Goal: Information Seeking & Learning: Check status

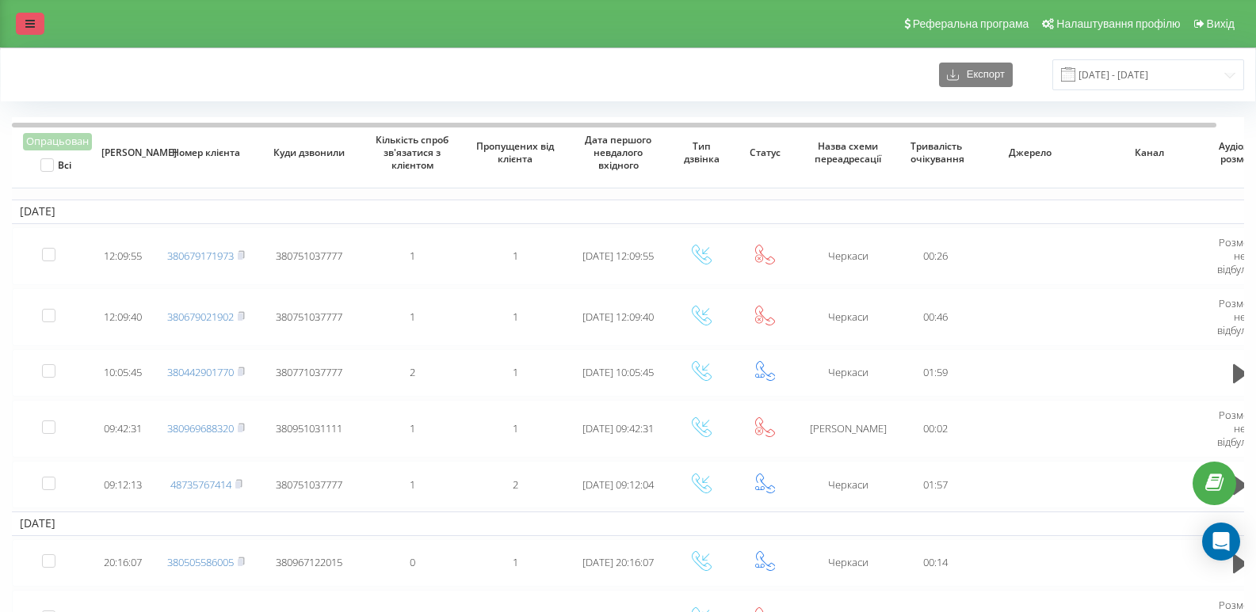
click at [25, 25] on icon at bounding box center [30, 23] width 10 height 11
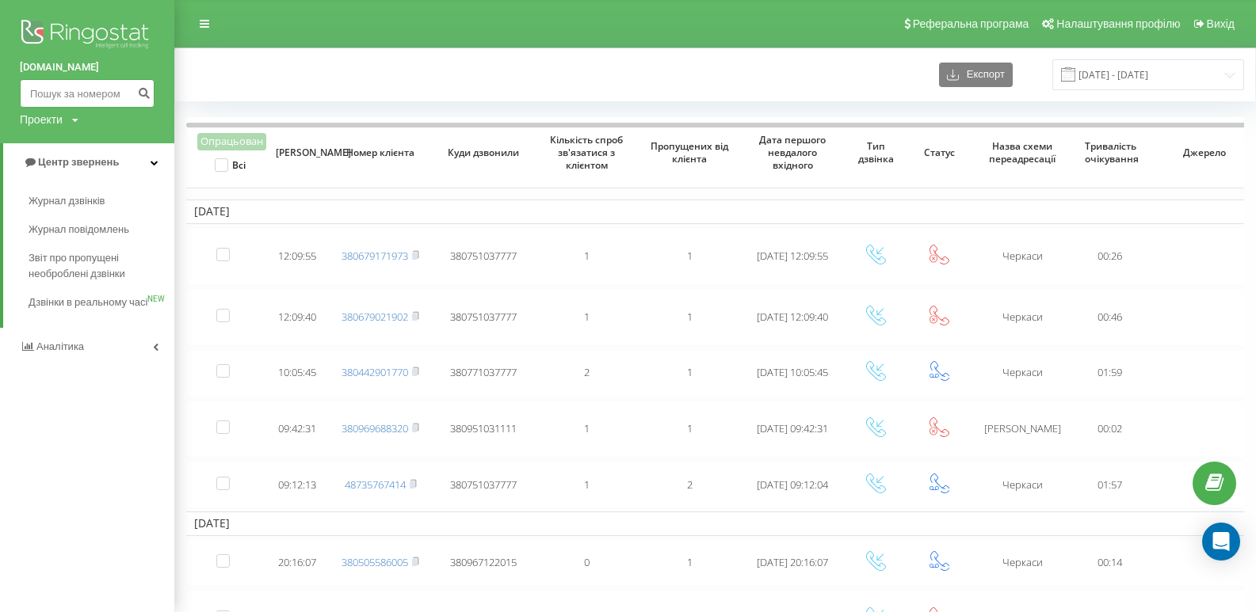
click at [59, 97] on input at bounding box center [87, 93] width 135 height 29
paste input "0937891146"
type input "0937891146"
click at [147, 96] on icon "submit" at bounding box center [143, 91] width 13 height 10
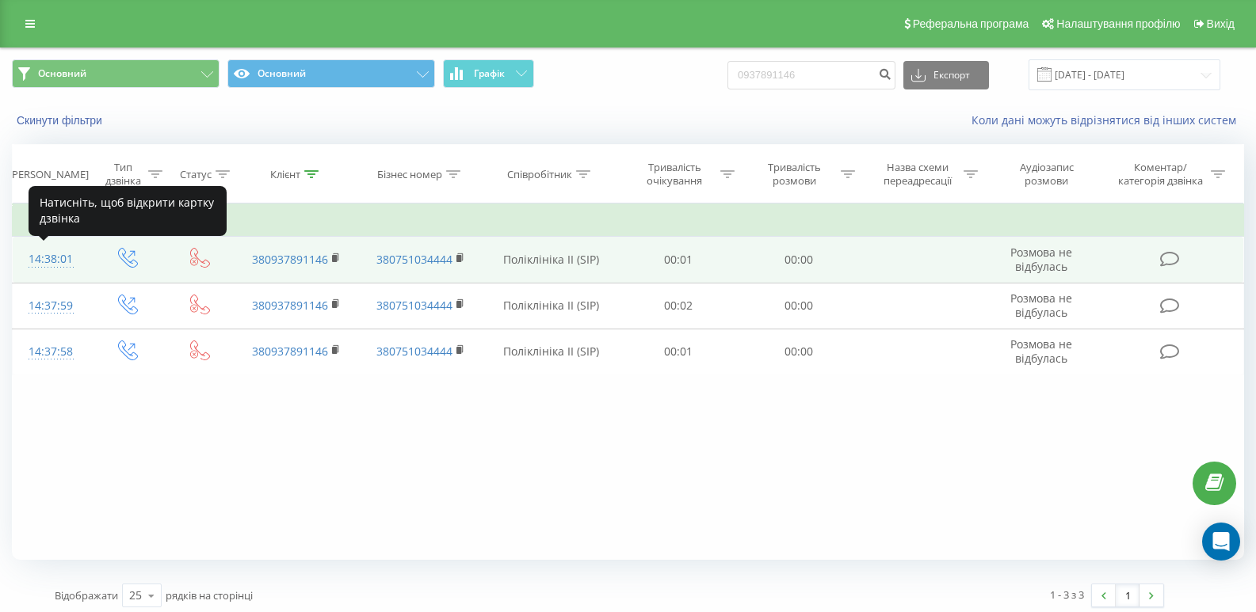
click at [64, 258] on div "14:38:01" at bounding box center [51, 259] width 45 height 31
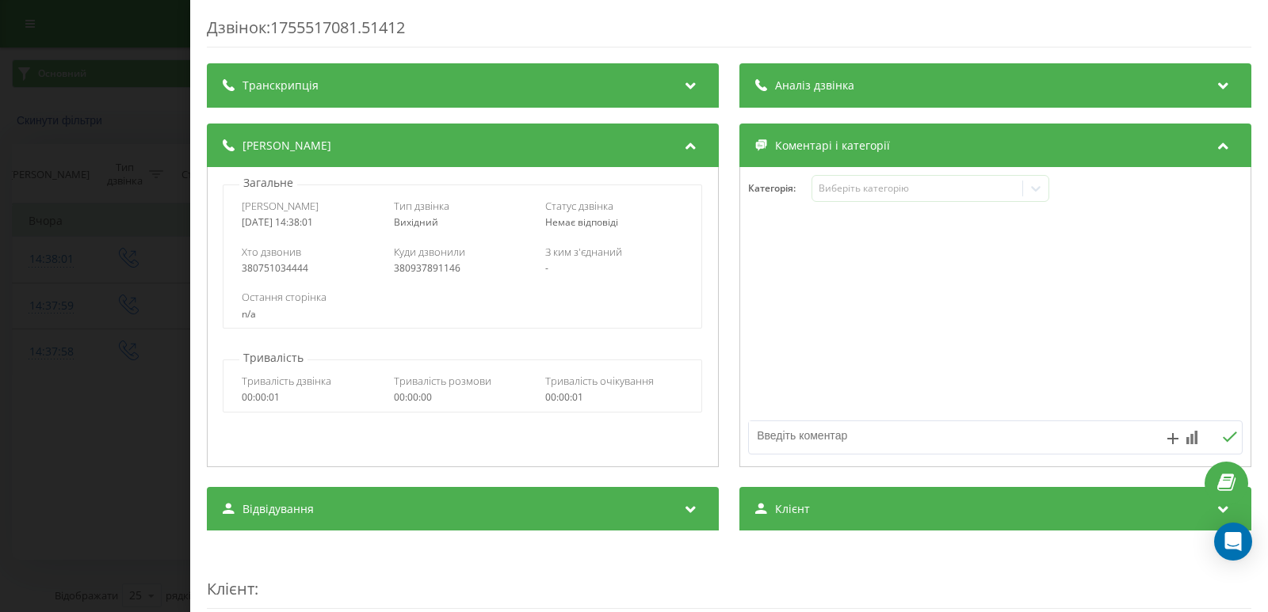
click at [132, 68] on div "Дзвінок : 1755517081.51412 Транскрипція Для AI-аналізу майбутніх дзвінків налаш…" at bounding box center [634, 306] width 1268 height 612
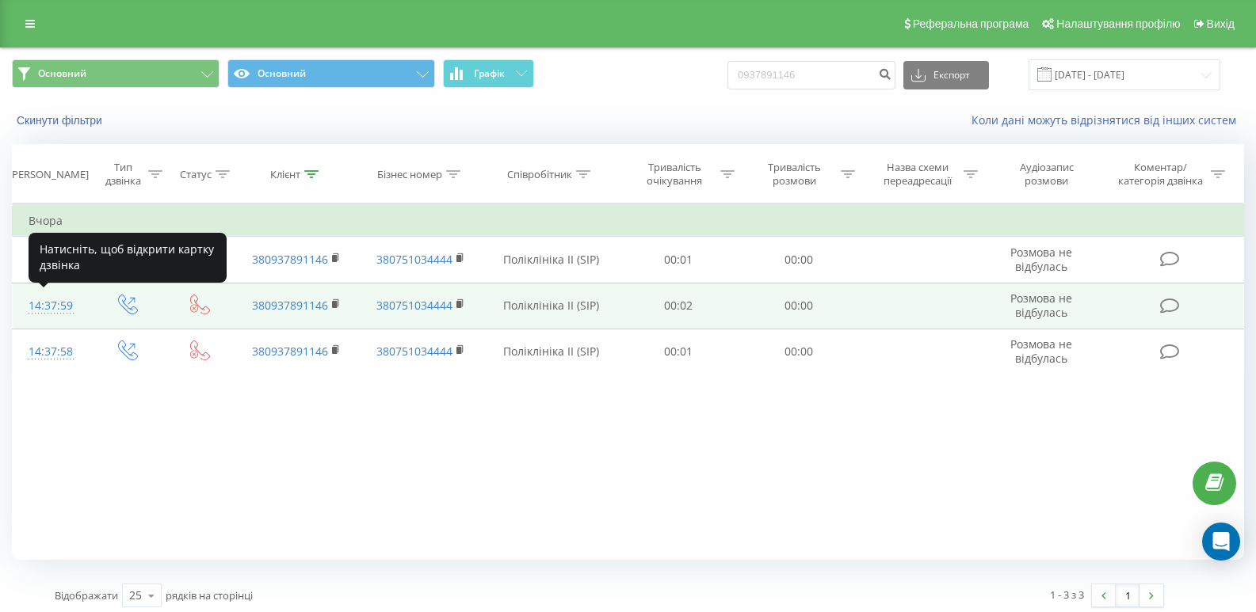
click at [44, 307] on div "14:37:59" at bounding box center [51, 306] width 45 height 31
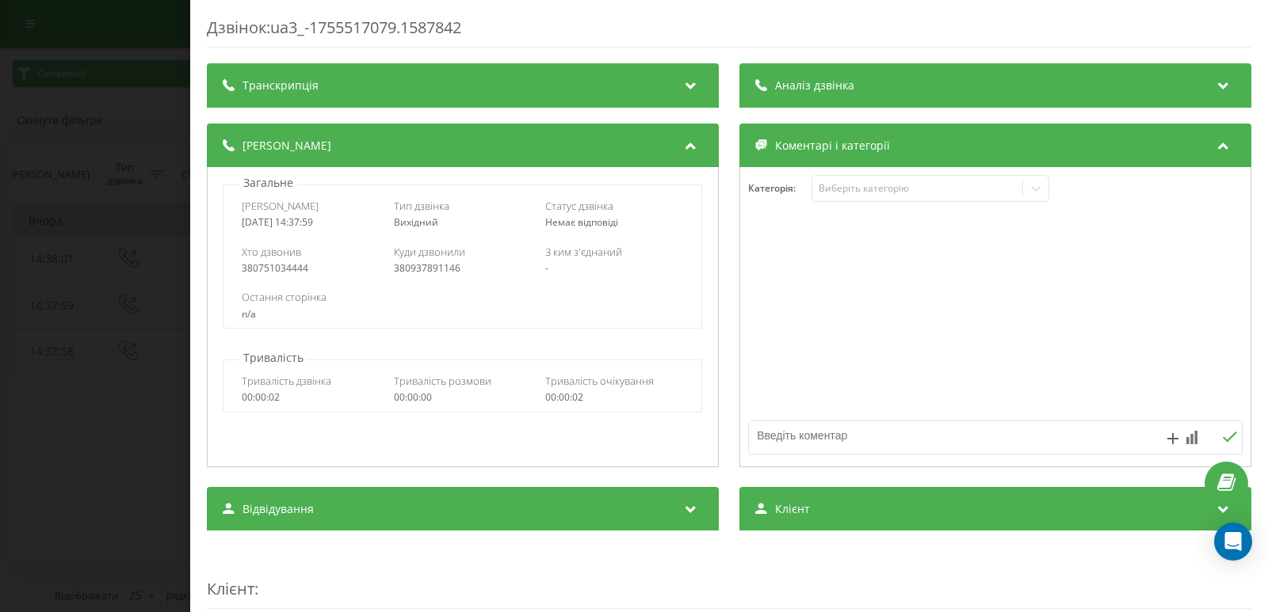
click at [135, 127] on div "Дзвінок : ua3_-1755517079.1587842 Транскрипція Для AI-аналізу майбутніх дзвінкі…" at bounding box center [634, 306] width 1268 height 612
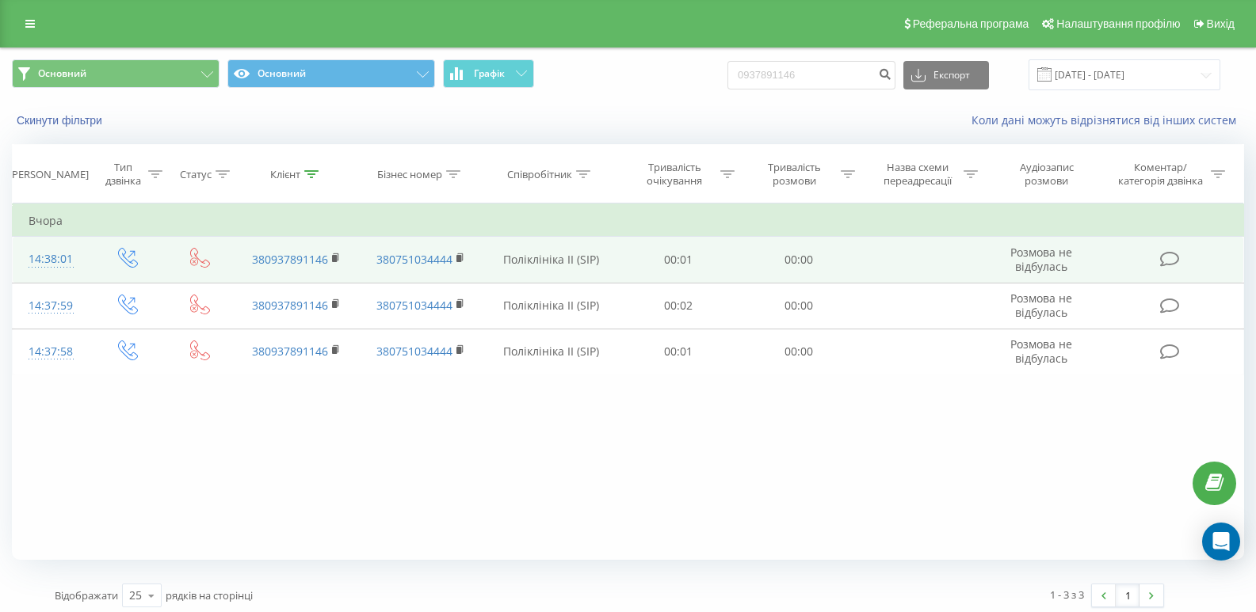
scroll to position [7, 0]
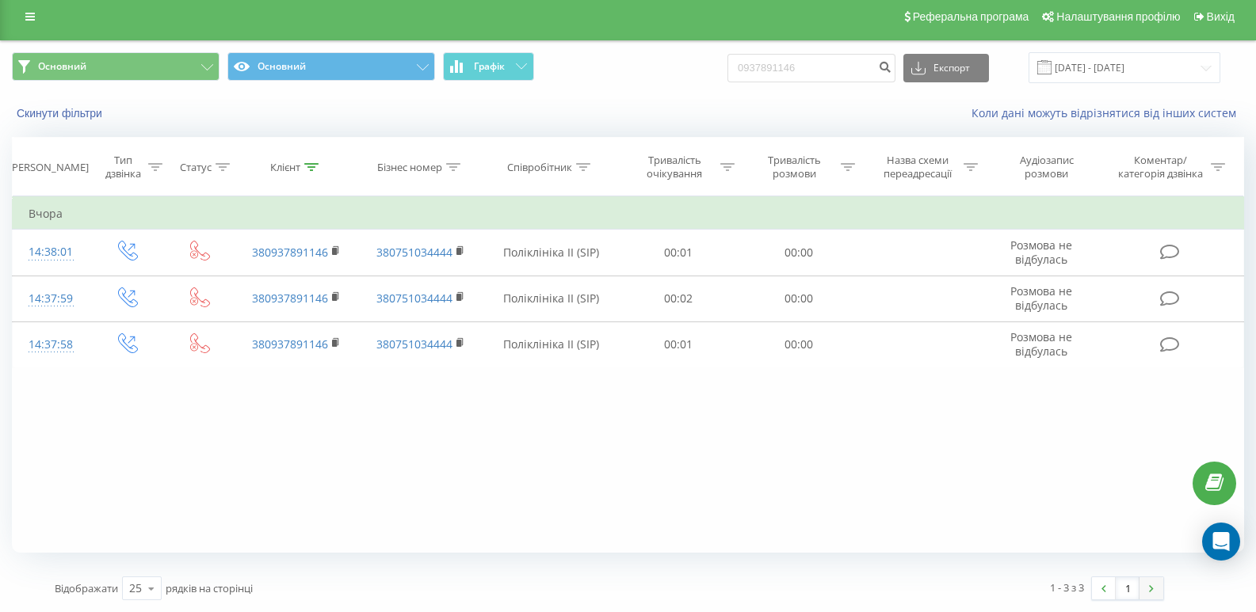
click at [1154, 586] on link at bounding box center [1151, 589] width 24 height 22
click at [1151, 589] on img at bounding box center [1151, 589] width 5 height 7
click at [1104, 586] on img at bounding box center [1103, 589] width 5 height 7
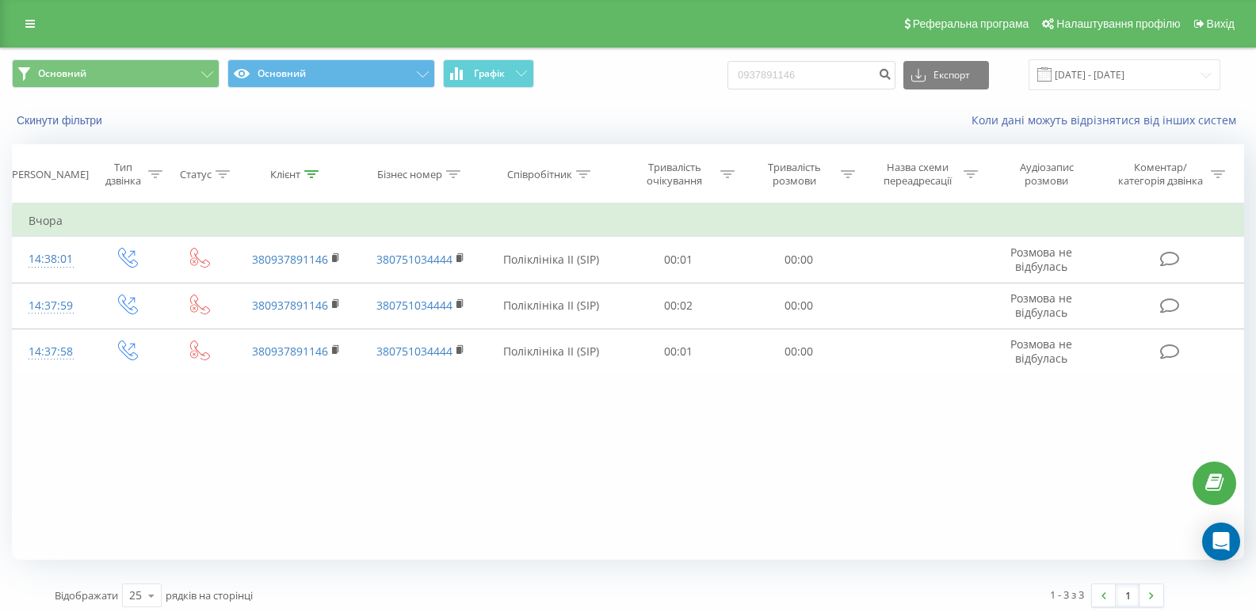
scroll to position [7, 0]
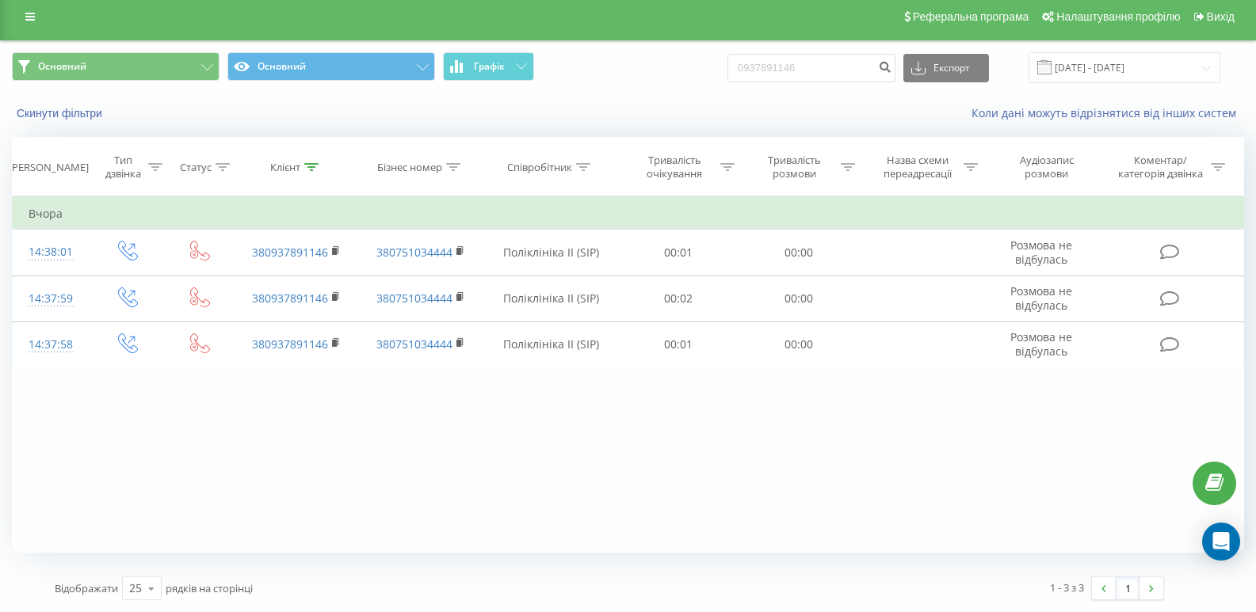
click at [14, 19] on div "Реферальна програма Налаштування профілю Вихід" at bounding box center [628, 17] width 1256 height 48
click at [15, 21] on div "Реферальна програма Налаштування профілю Вихід" at bounding box center [628, 17] width 1256 height 48
click at [17, 19] on link at bounding box center [30, 17] width 29 height 22
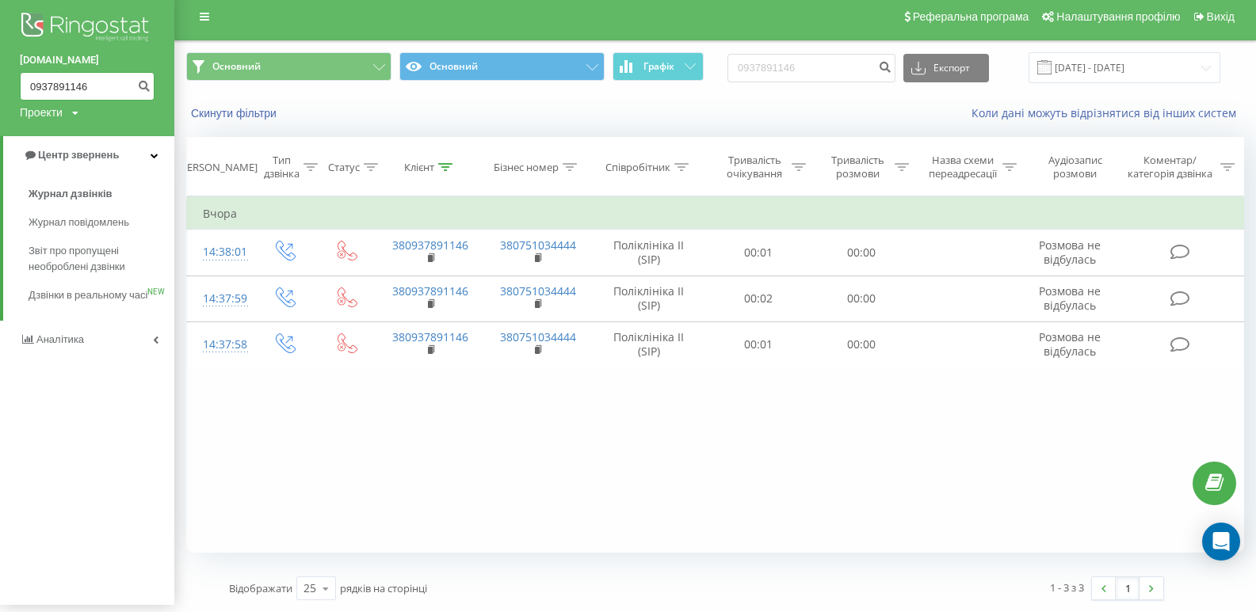
click at [49, 74] on input "0937891146" at bounding box center [87, 86] width 135 height 29
click at [93, 82] on input "0937891146" at bounding box center [87, 86] width 135 height 29
drag, startPoint x: 93, startPoint y: 82, endPoint x: 11, endPoint y: 105, distance: 84.8
click at [11, 105] on div "vashlikar.ck.ua 0937891146 Проекти vashlikar.ck.ua" at bounding box center [87, 64] width 174 height 143
paste input "0937891146"
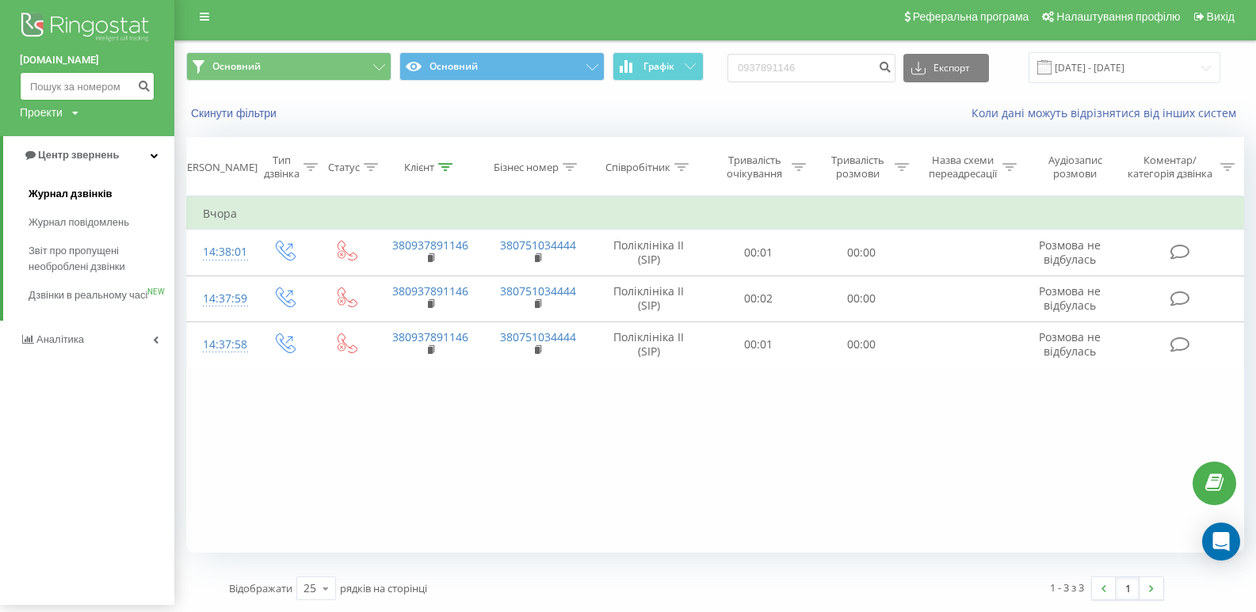
type input "0937891146"
click at [136, 80] on button "submit" at bounding box center [143, 86] width 21 height 29
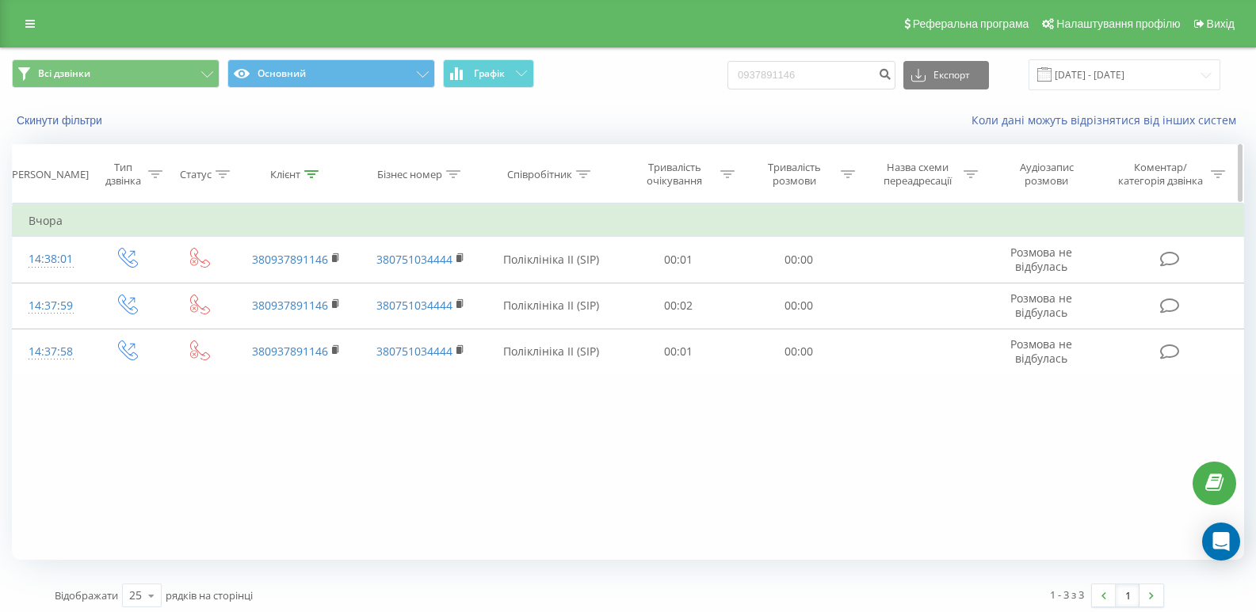
click at [848, 171] on icon at bounding box center [848, 174] width 14 height 8
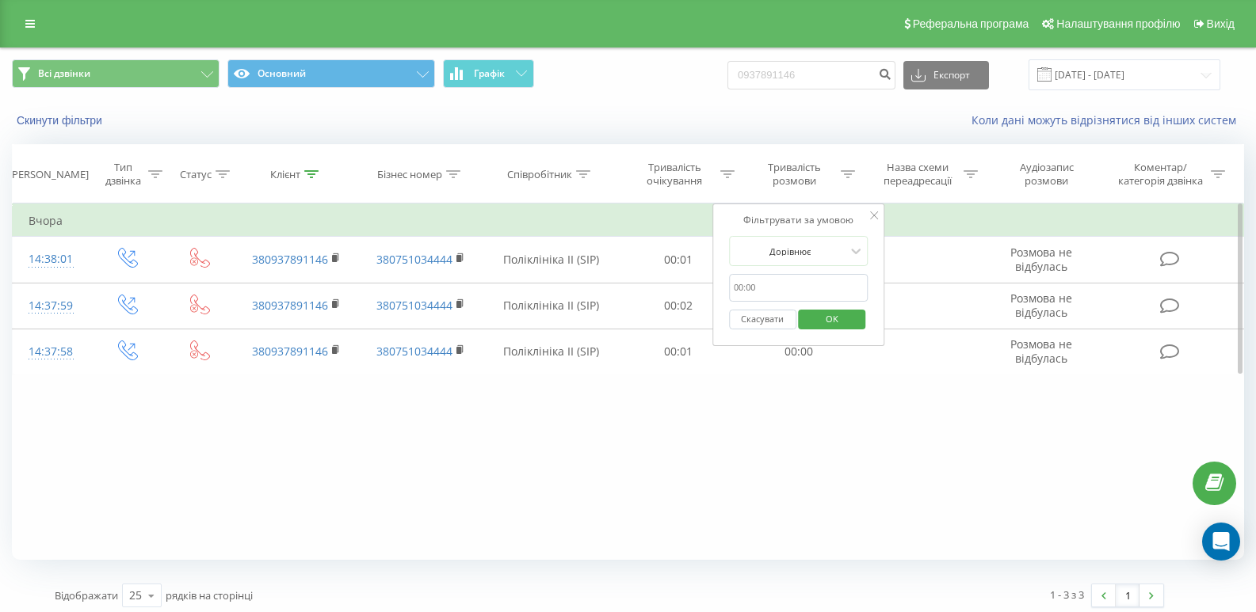
click at [833, 329] on span "OK" at bounding box center [832, 319] width 44 height 25
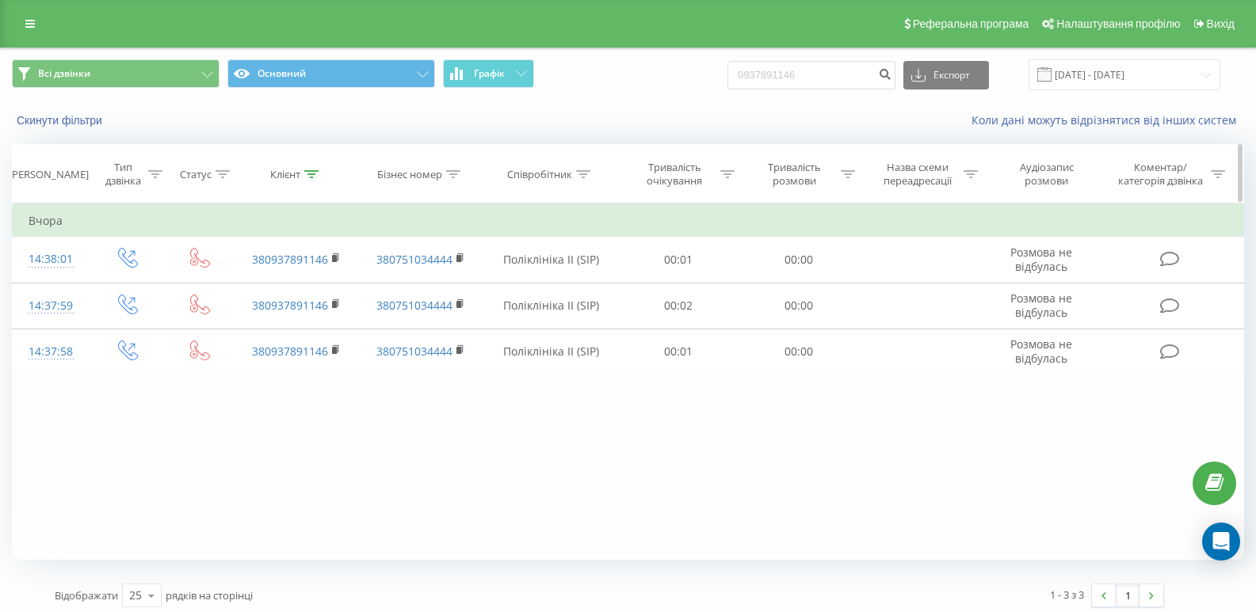
click at [454, 171] on icon at bounding box center [454, 174] width 14 height 8
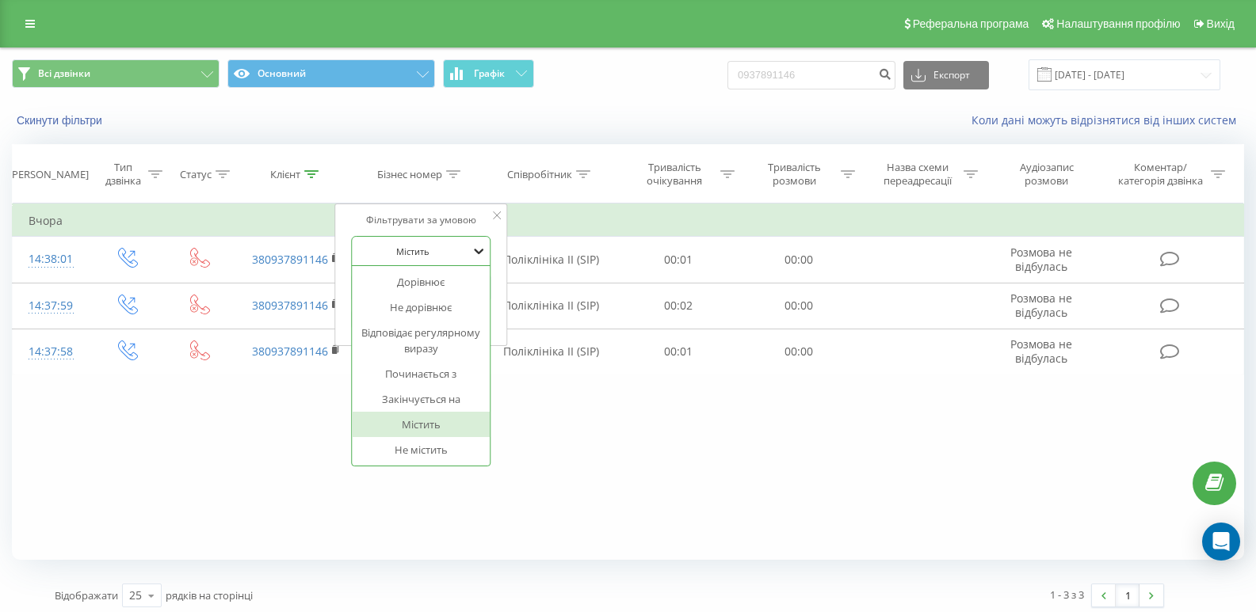
click at [474, 246] on icon at bounding box center [479, 251] width 16 height 16
click at [500, 210] on div at bounding box center [497, 216] width 8 height 16
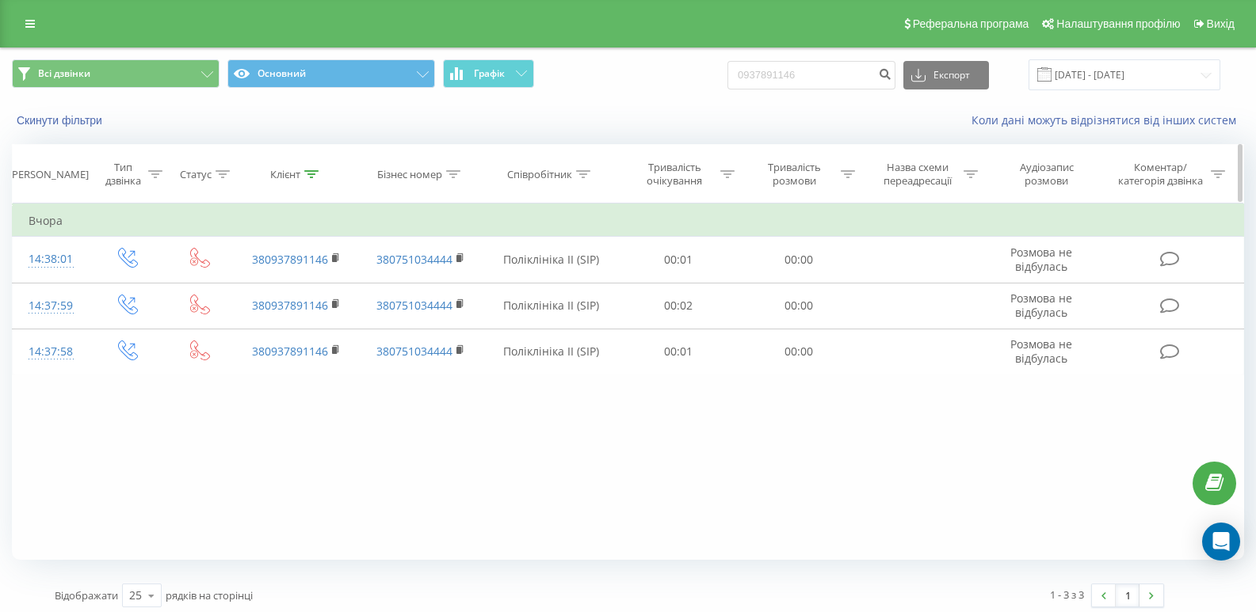
click at [305, 177] on icon at bounding box center [311, 174] width 14 height 8
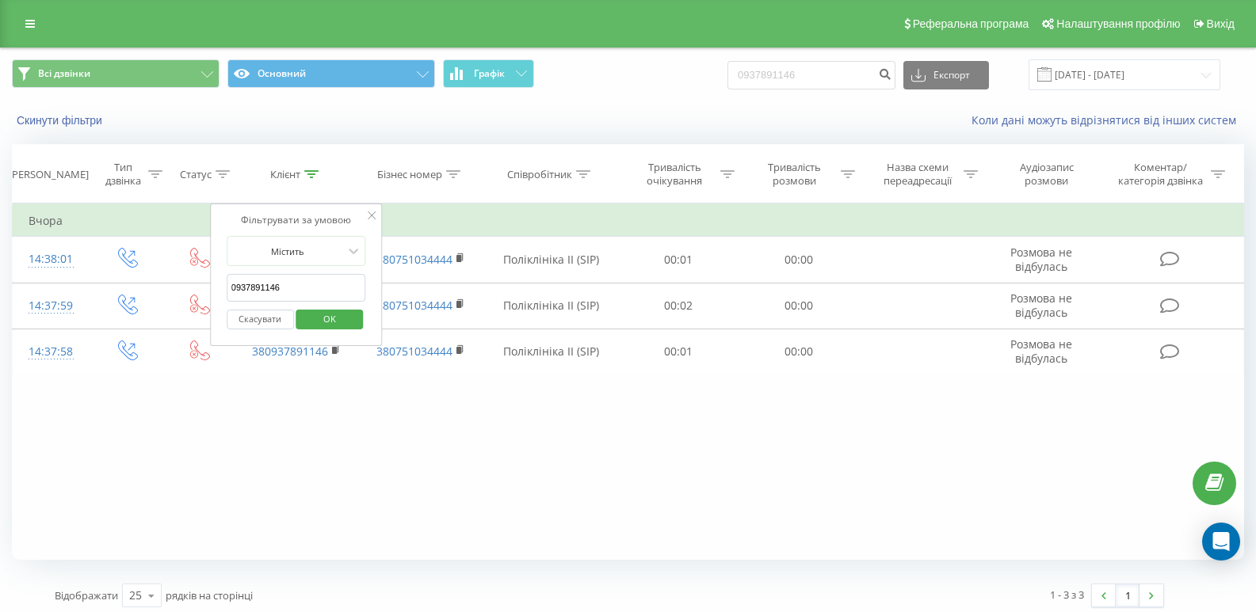
click at [368, 212] on icon at bounding box center [372, 216] width 8 height 8
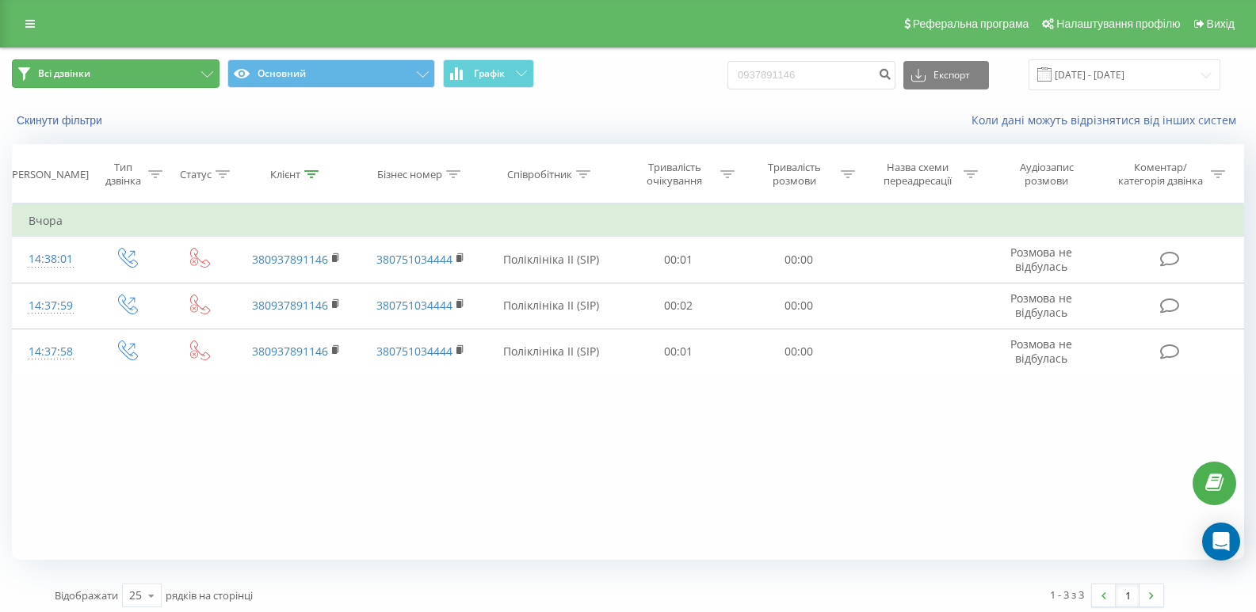
click at [109, 71] on button "Всі дзвінки" at bounding box center [116, 73] width 208 height 29
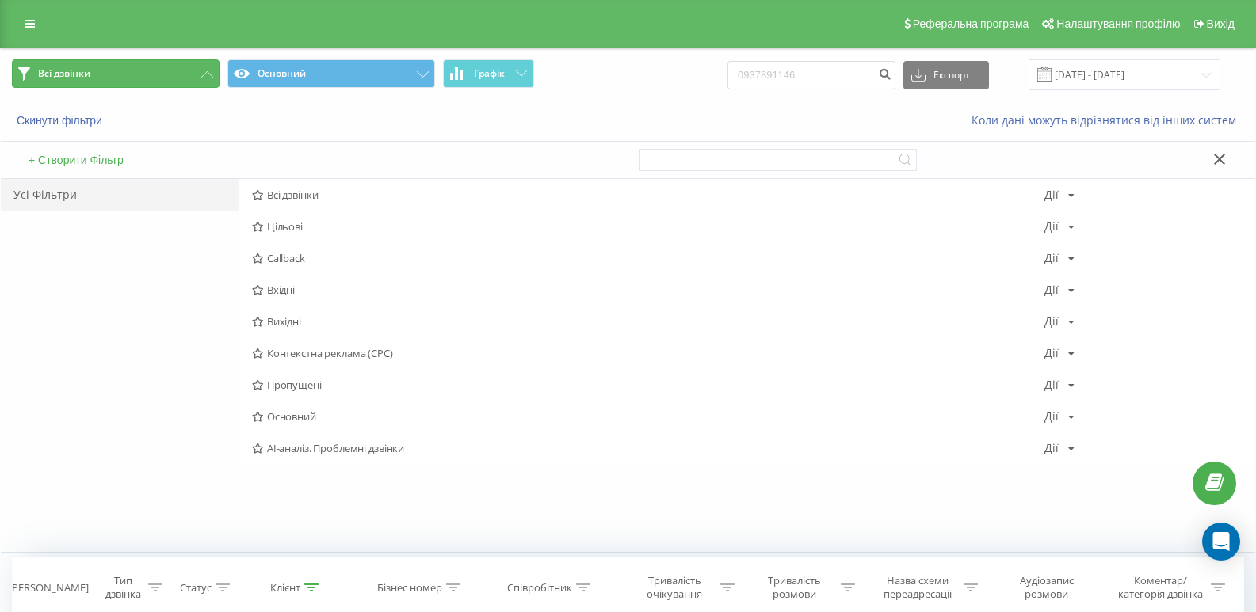
click at [109, 71] on button "Всі дзвінки" at bounding box center [116, 73] width 208 height 29
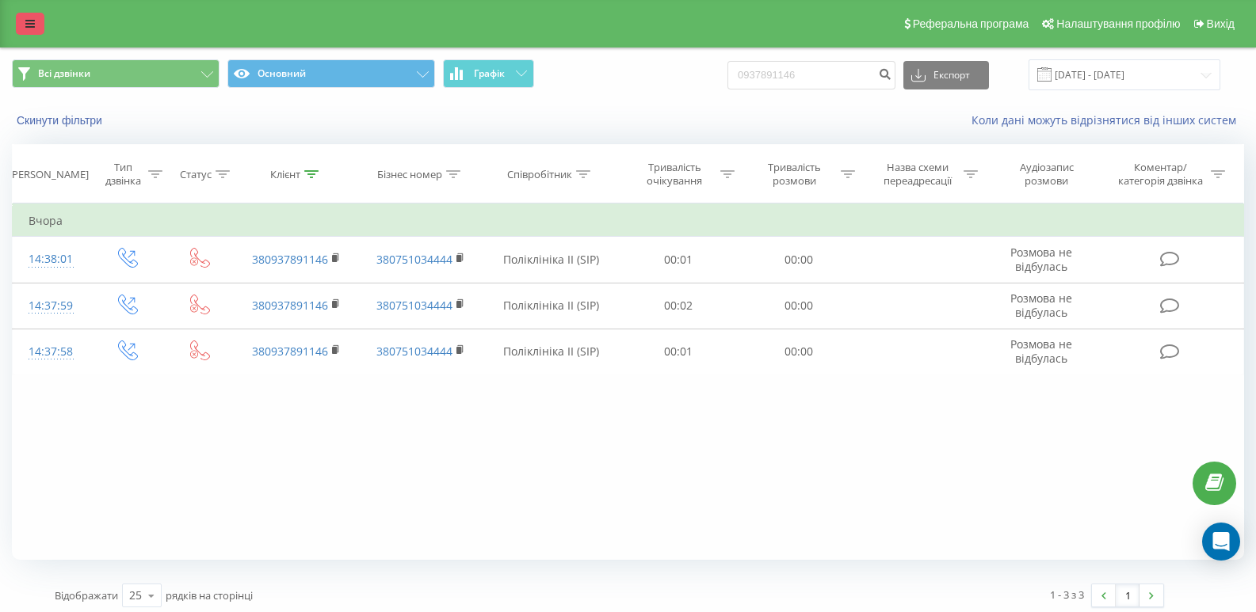
click at [27, 26] on icon at bounding box center [30, 23] width 10 height 11
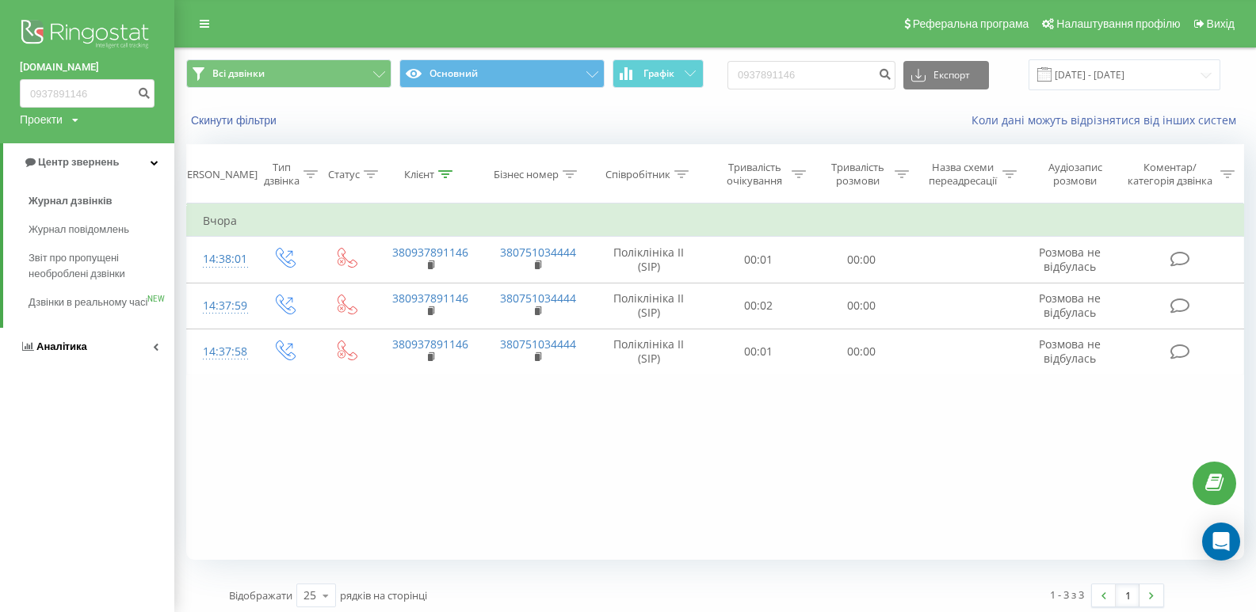
click at [65, 353] on span "Аналiтика" at bounding box center [61, 347] width 51 height 12
click at [105, 200] on link "Аналiтика" at bounding box center [88, 200] width 171 height 38
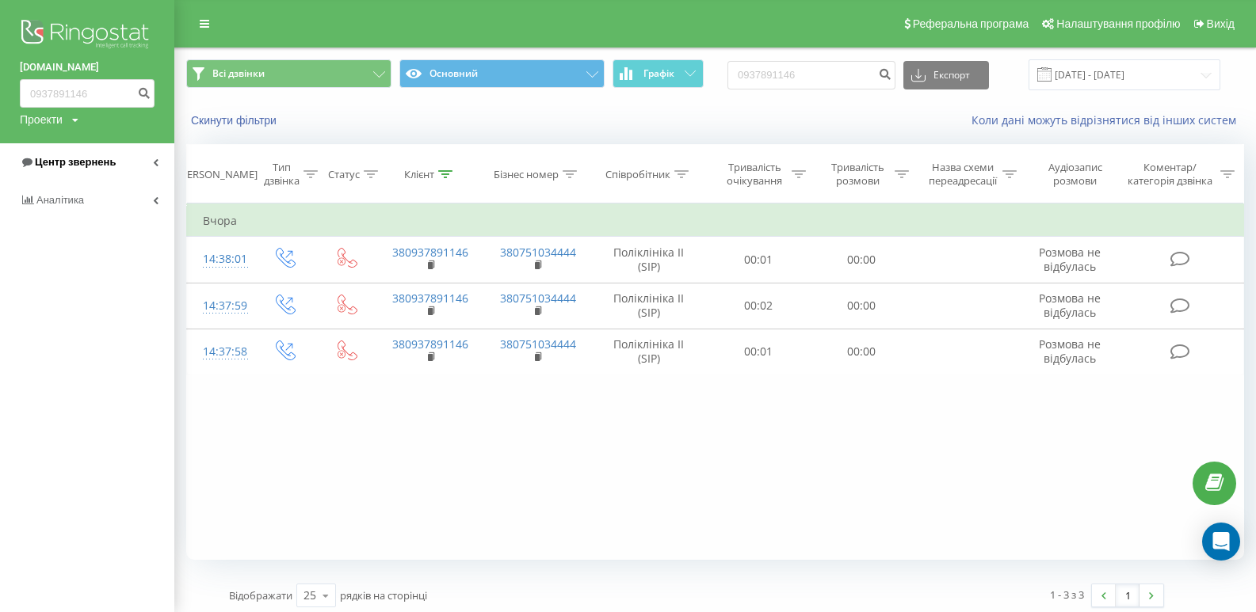
click at [150, 155] on link "Центр звернень" at bounding box center [87, 162] width 174 height 38
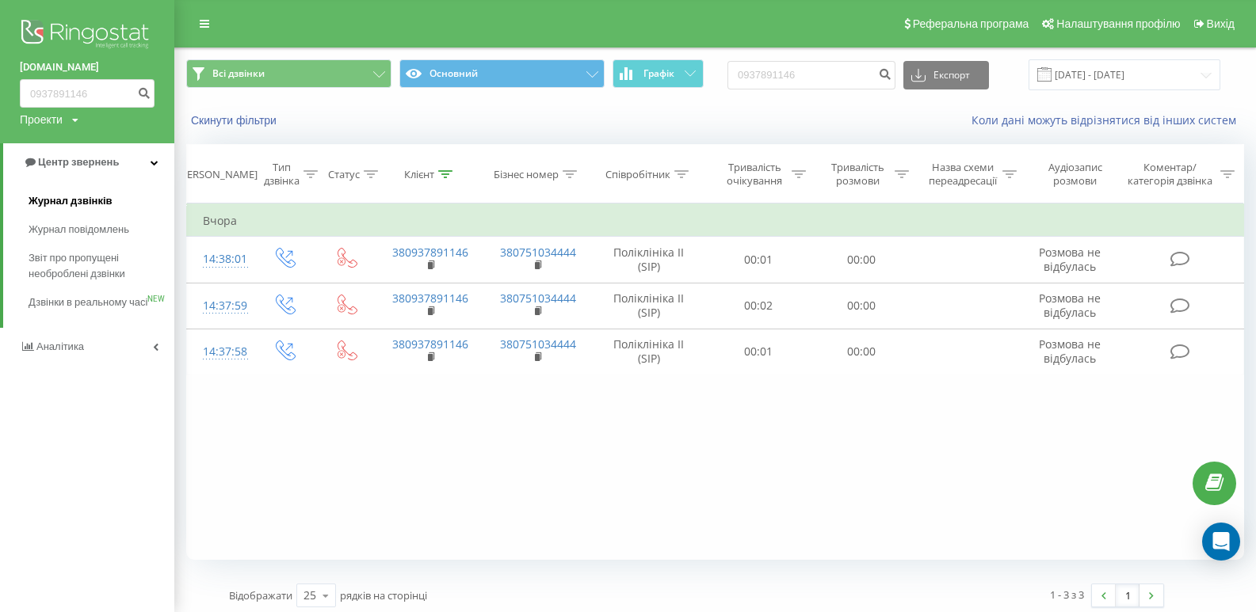
click at [105, 193] on link "Журнал дзвінків" at bounding box center [102, 201] width 146 height 29
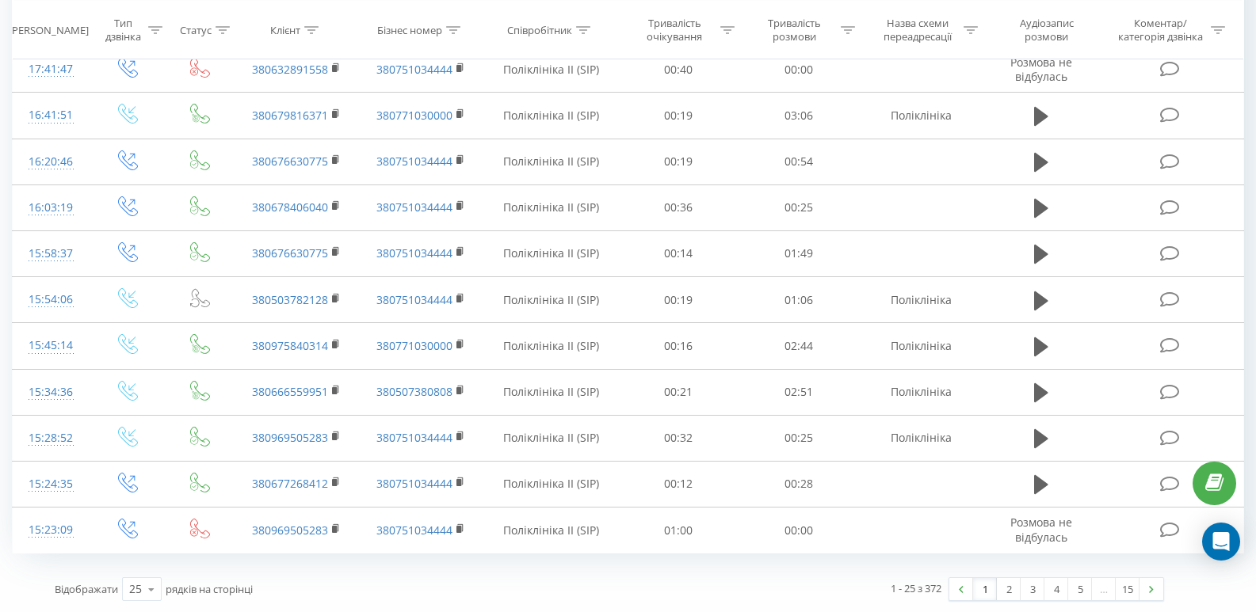
scroll to position [868, 0]
click at [1005, 590] on link "2" at bounding box center [1009, 589] width 24 height 22
